Goal: Transaction & Acquisition: Purchase product/service

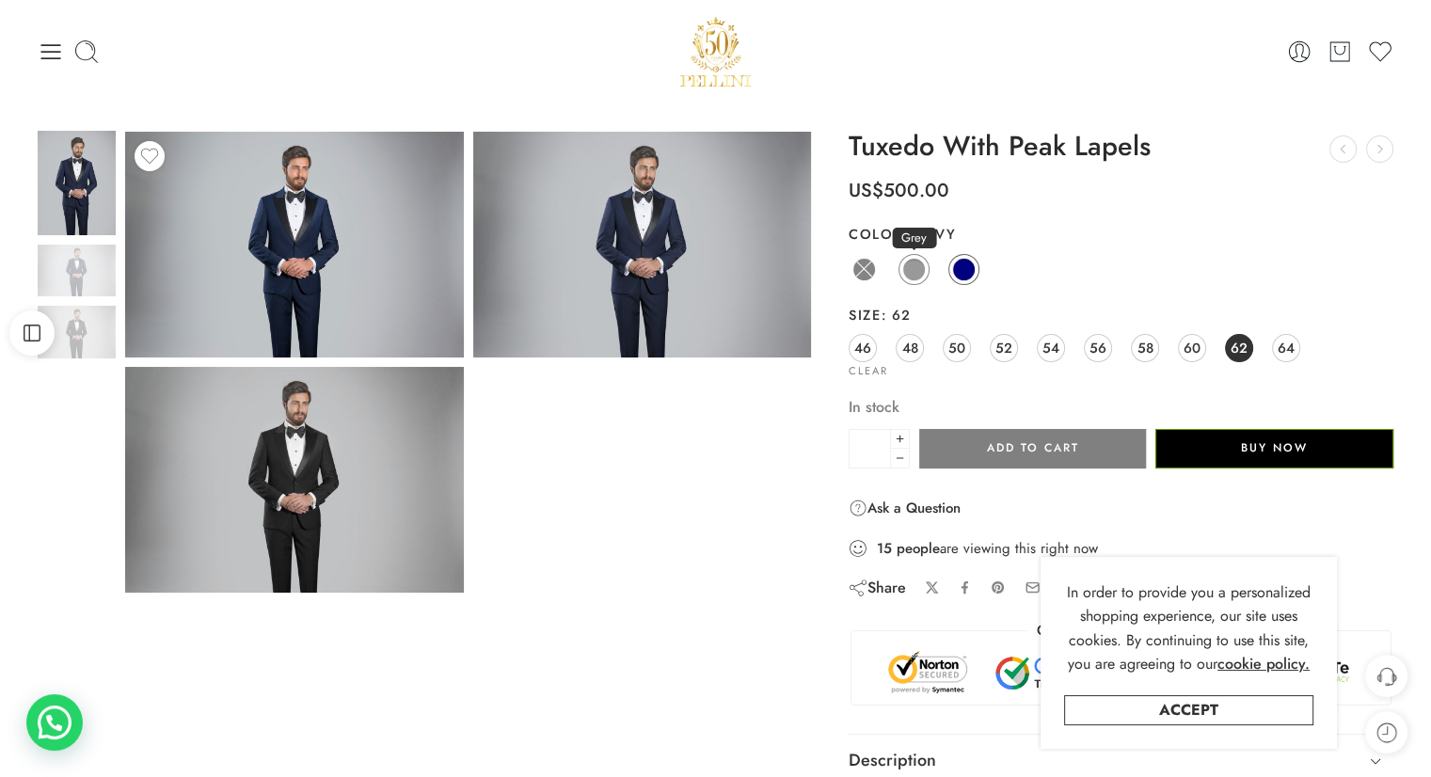
click at [909, 266] on span at bounding box center [914, 270] width 24 height 24
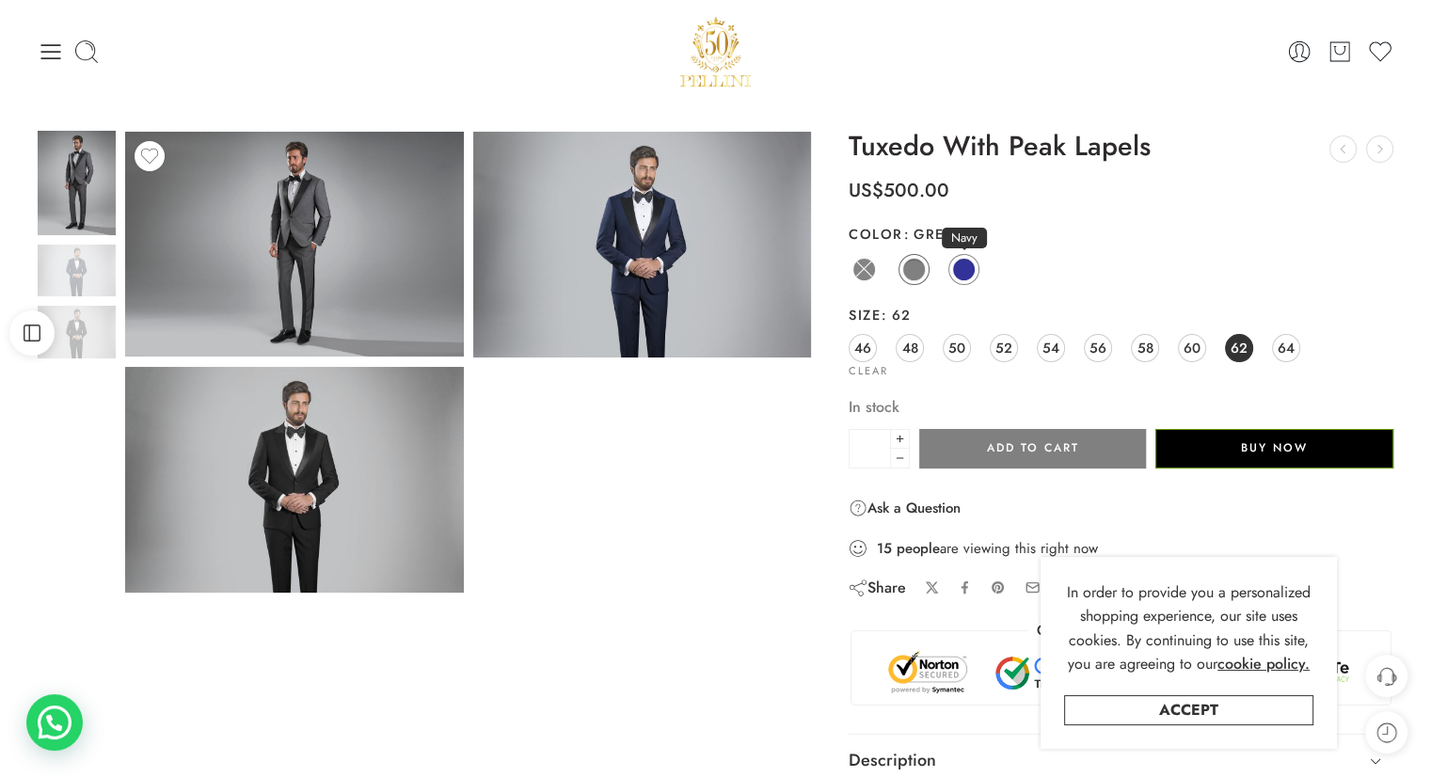
click at [971, 272] on span at bounding box center [964, 270] width 24 height 24
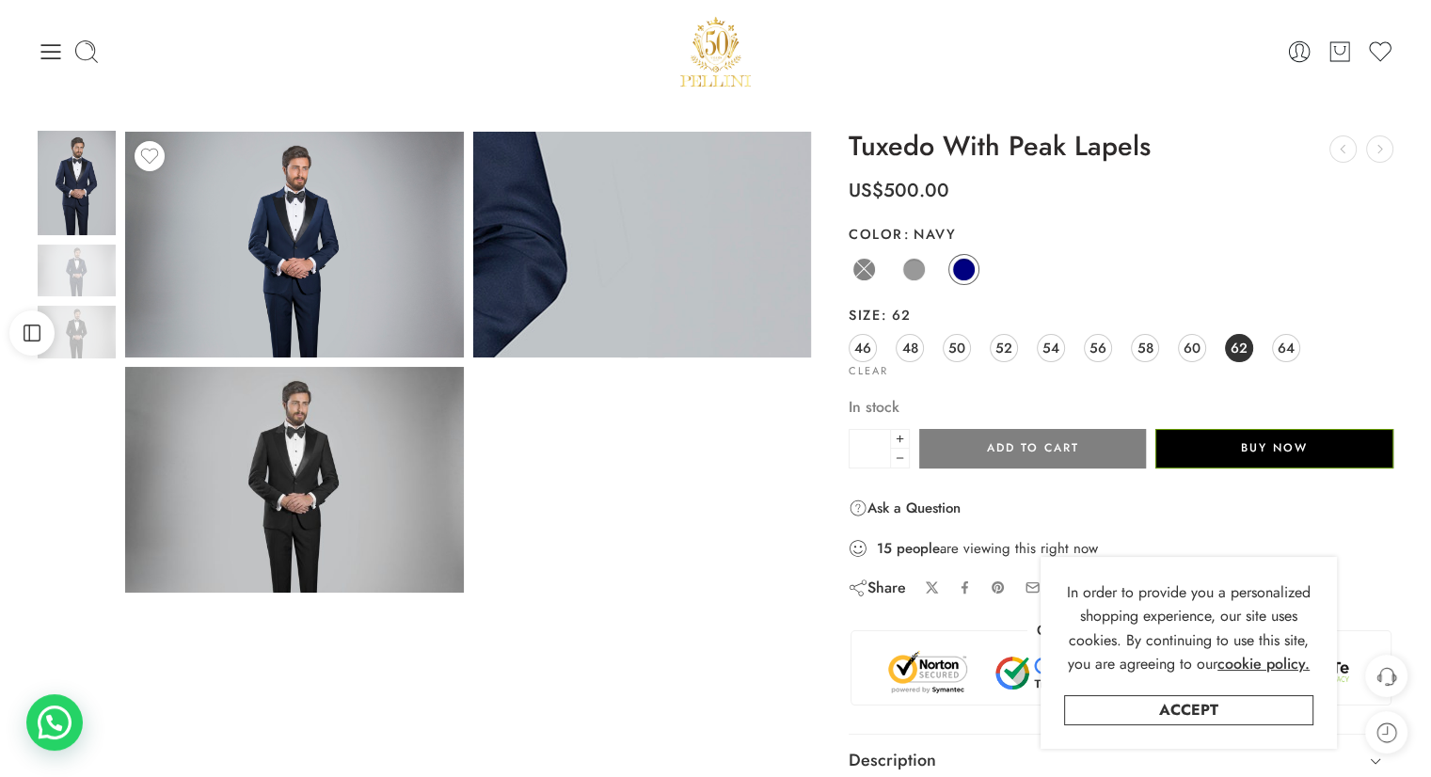
click at [707, 245] on img at bounding box center [266, 244] width 2308 height 1540
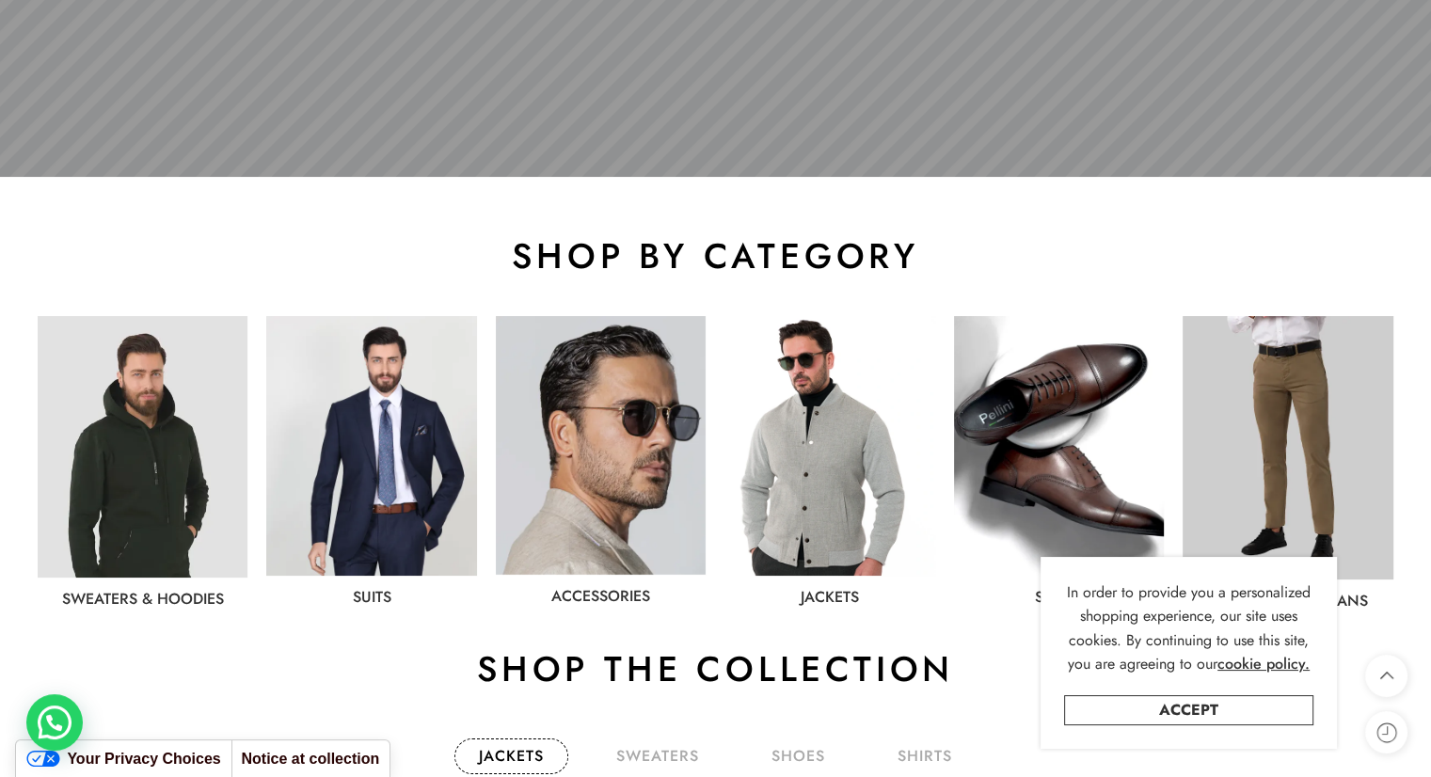
scroll to position [941, 0]
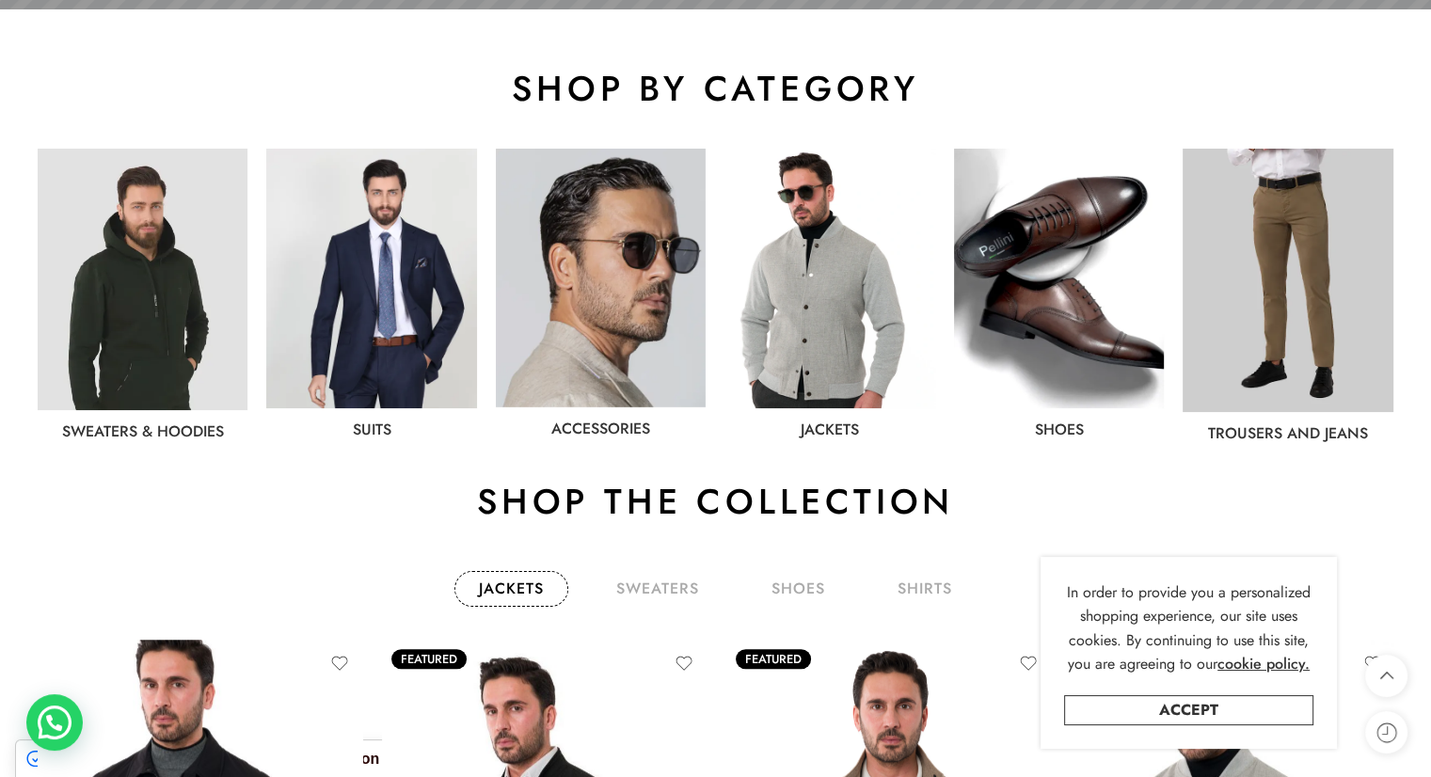
click at [425, 262] on img at bounding box center [371, 279] width 210 height 260
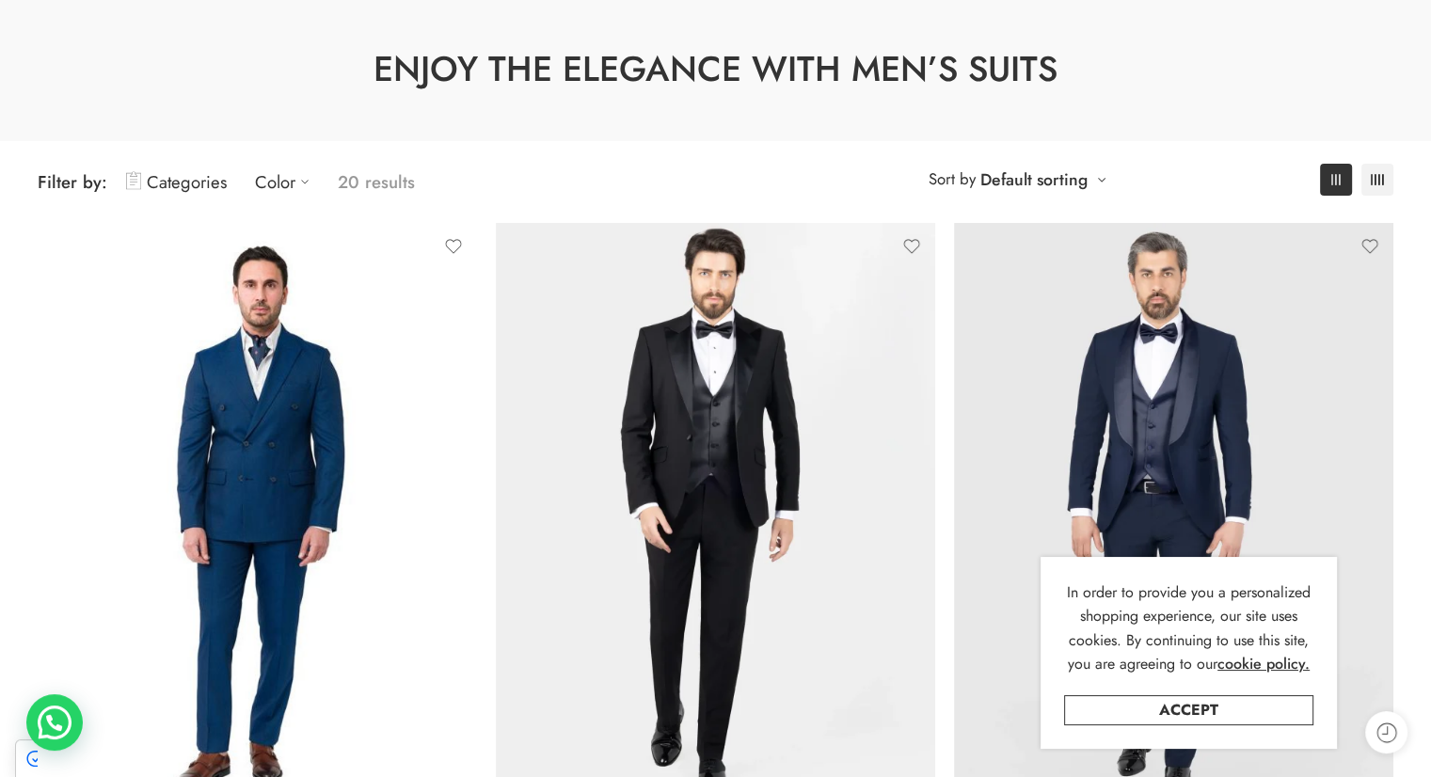
scroll to position [2, 0]
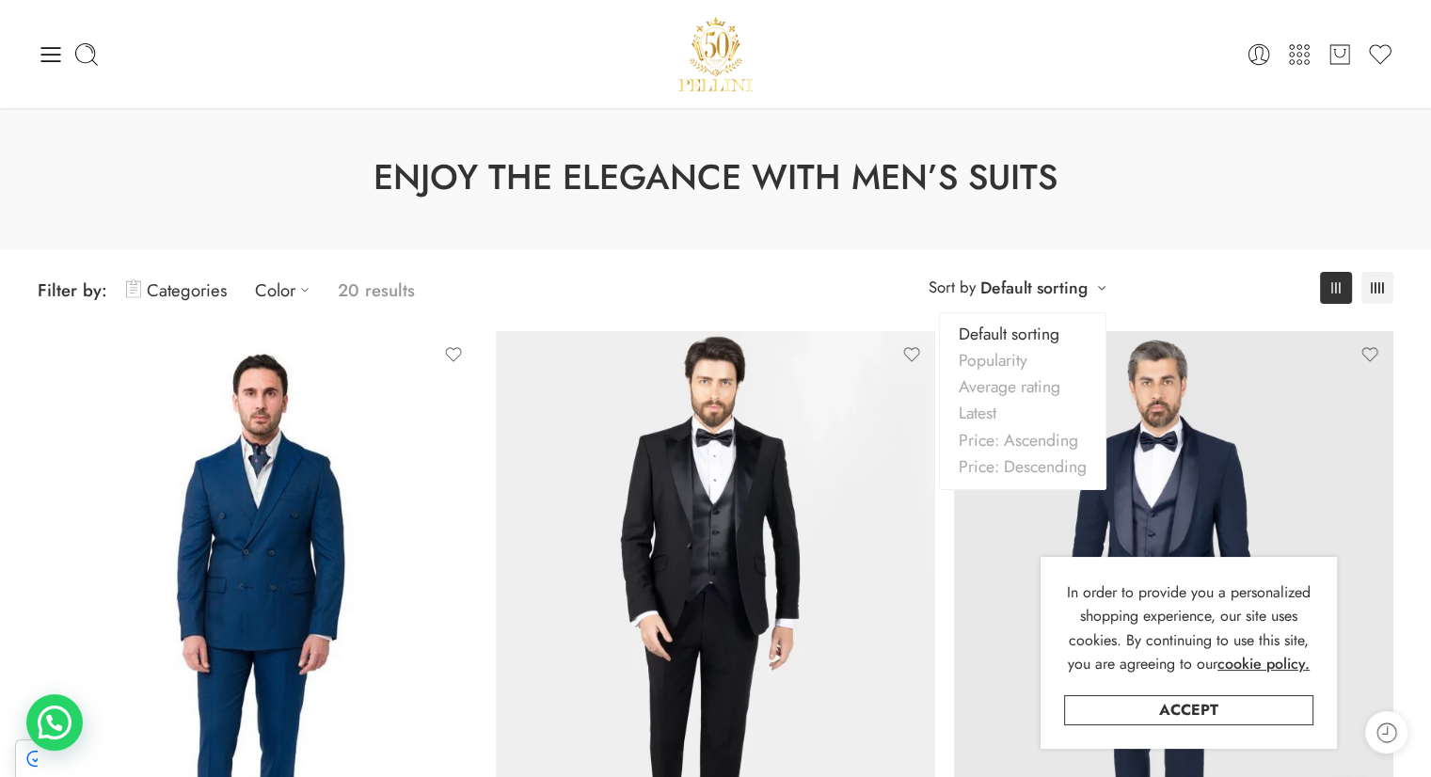
click at [1095, 285] on div "**********" at bounding box center [1017, 287] width 197 height 31
click at [1052, 439] on link "Price: Ascending" at bounding box center [1023, 440] width 166 height 26
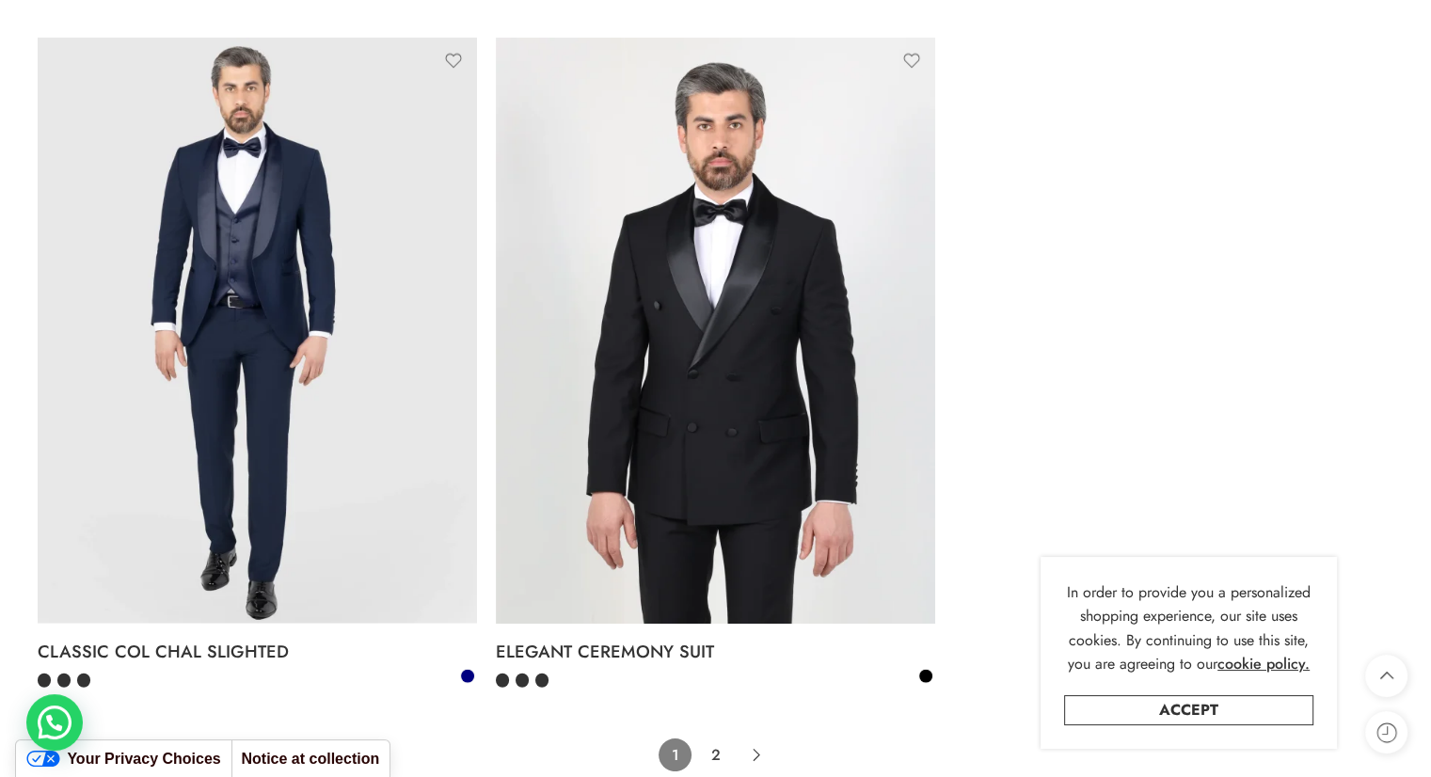
scroll to position [4722, 0]
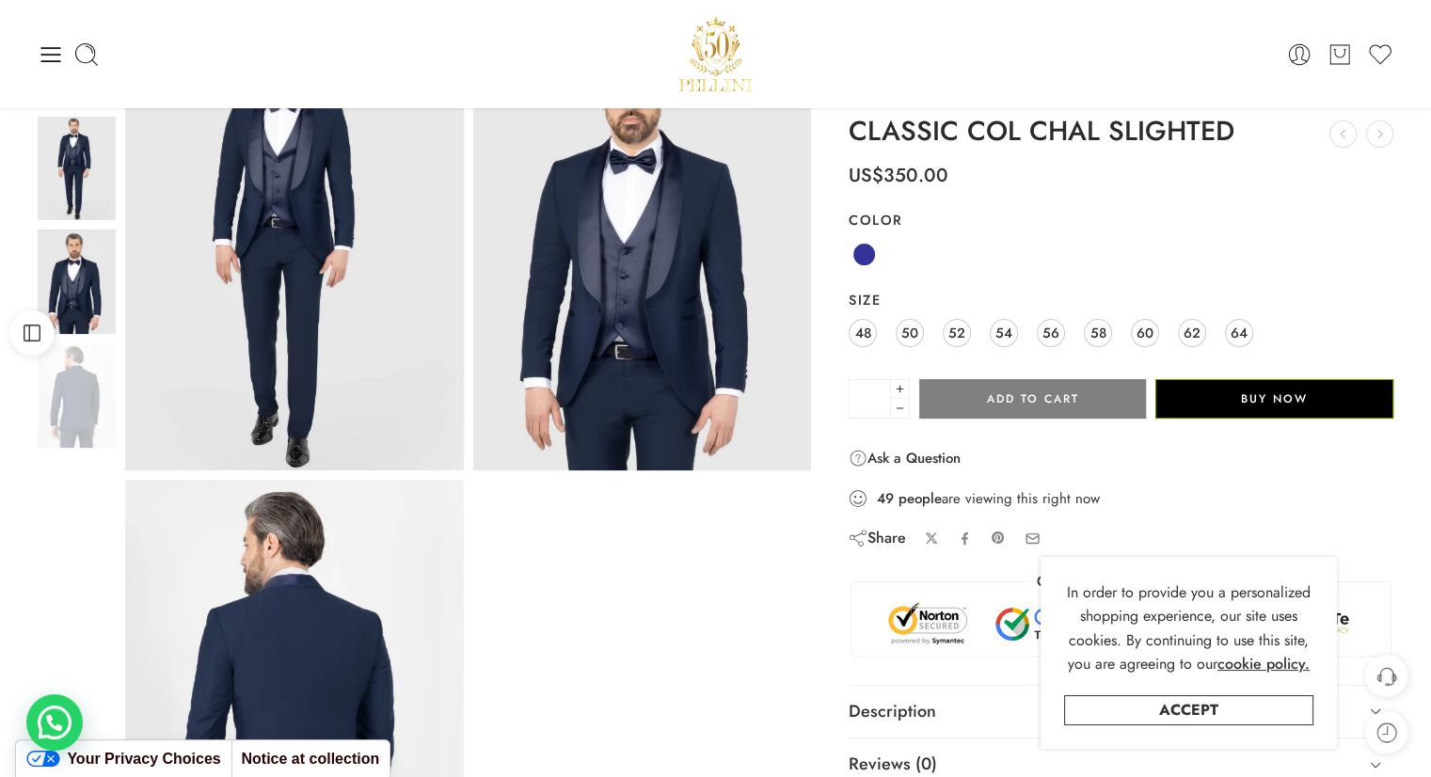
scroll to position [1, 0]
